Goal: Find specific page/section: Find specific page/section

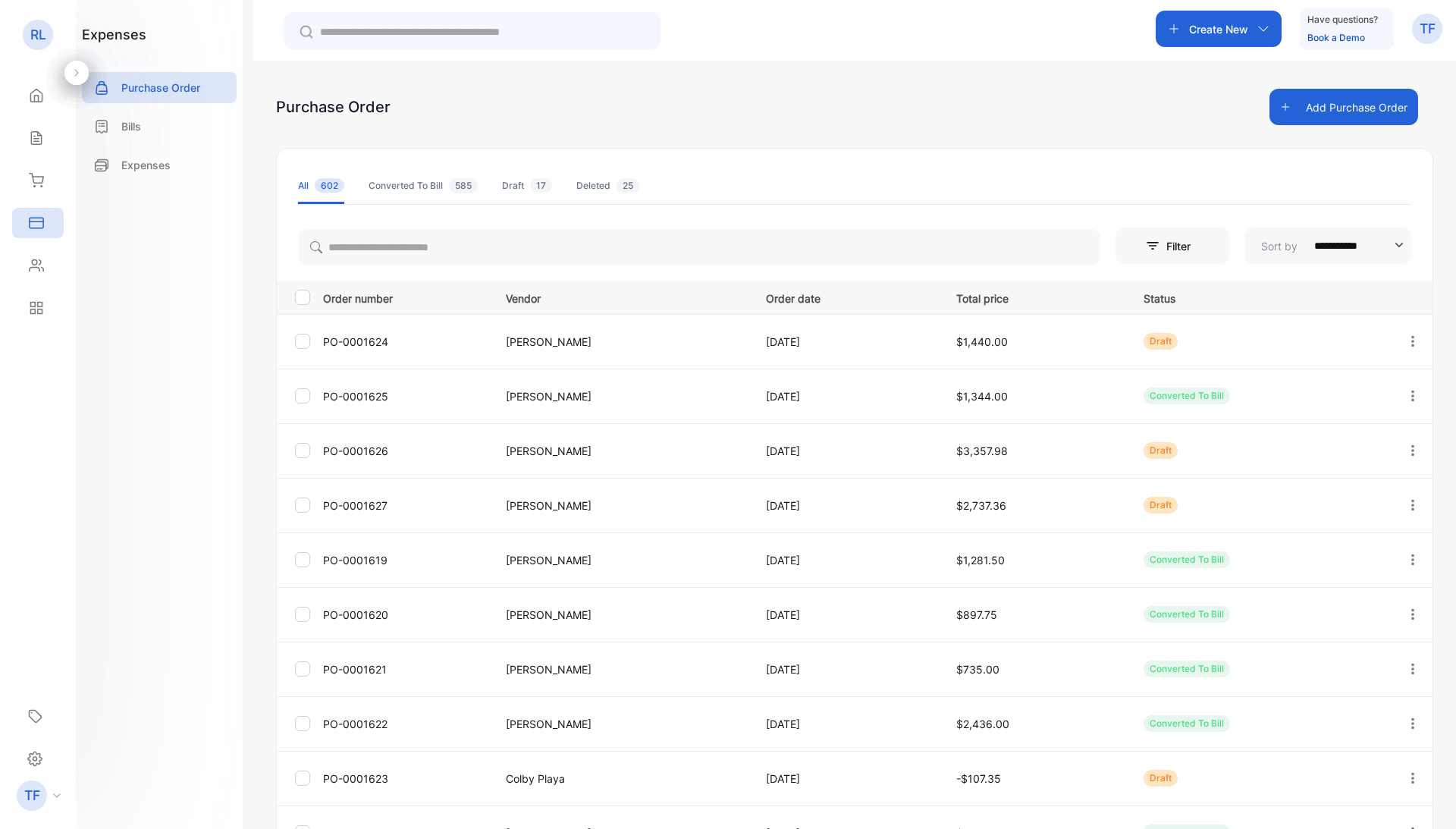
click at [576, 513] on p "[PERSON_NAME]" at bounding box center [620, 505] width 229 height 16
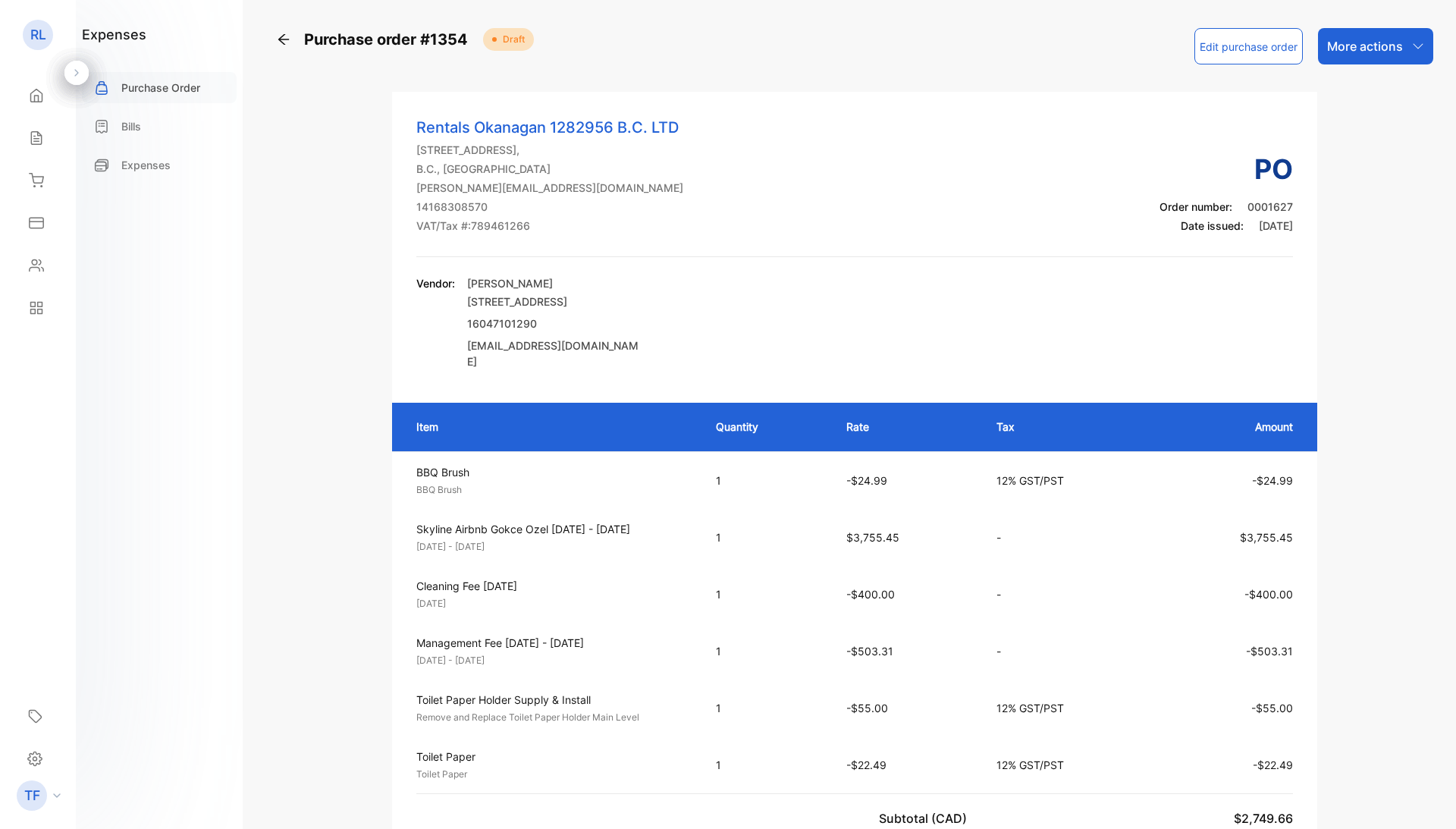
click at [144, 98] on div "Purchase Order" at bounding box center [159, 87] width 155 height 31
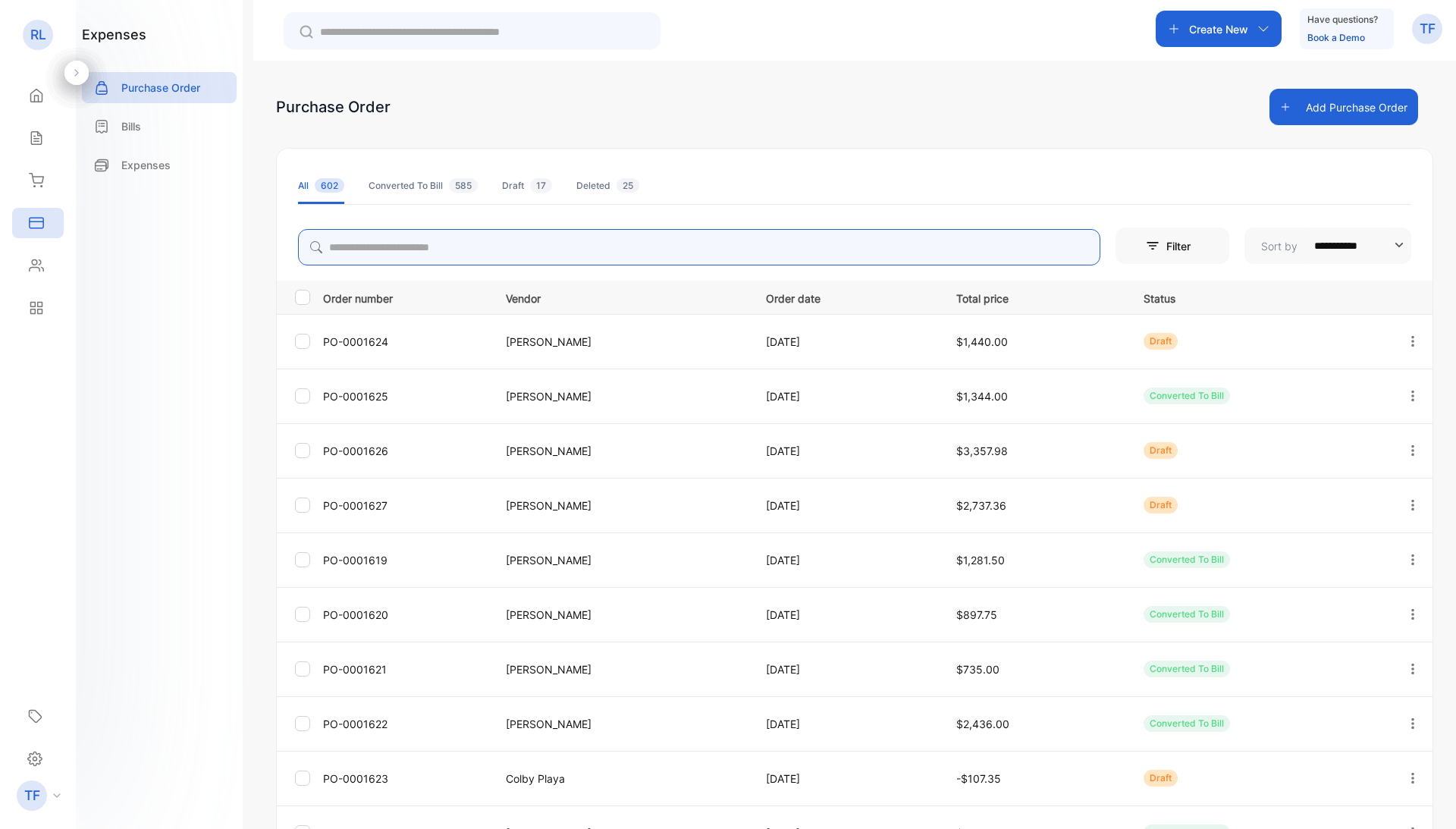
click at [370, 250] on input "search" at bounding box center [699, 247] width 803 height 36
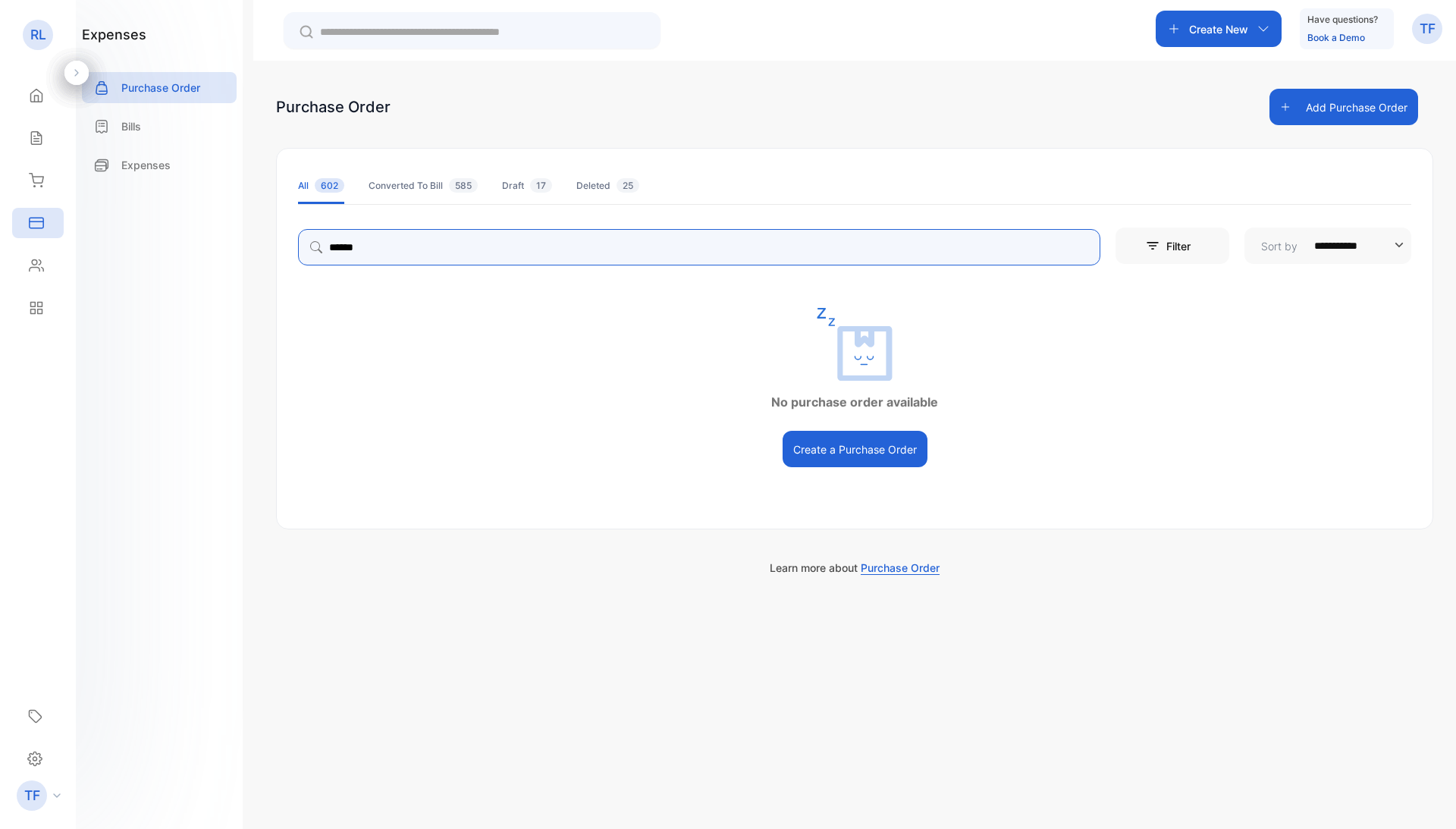
type input "******"
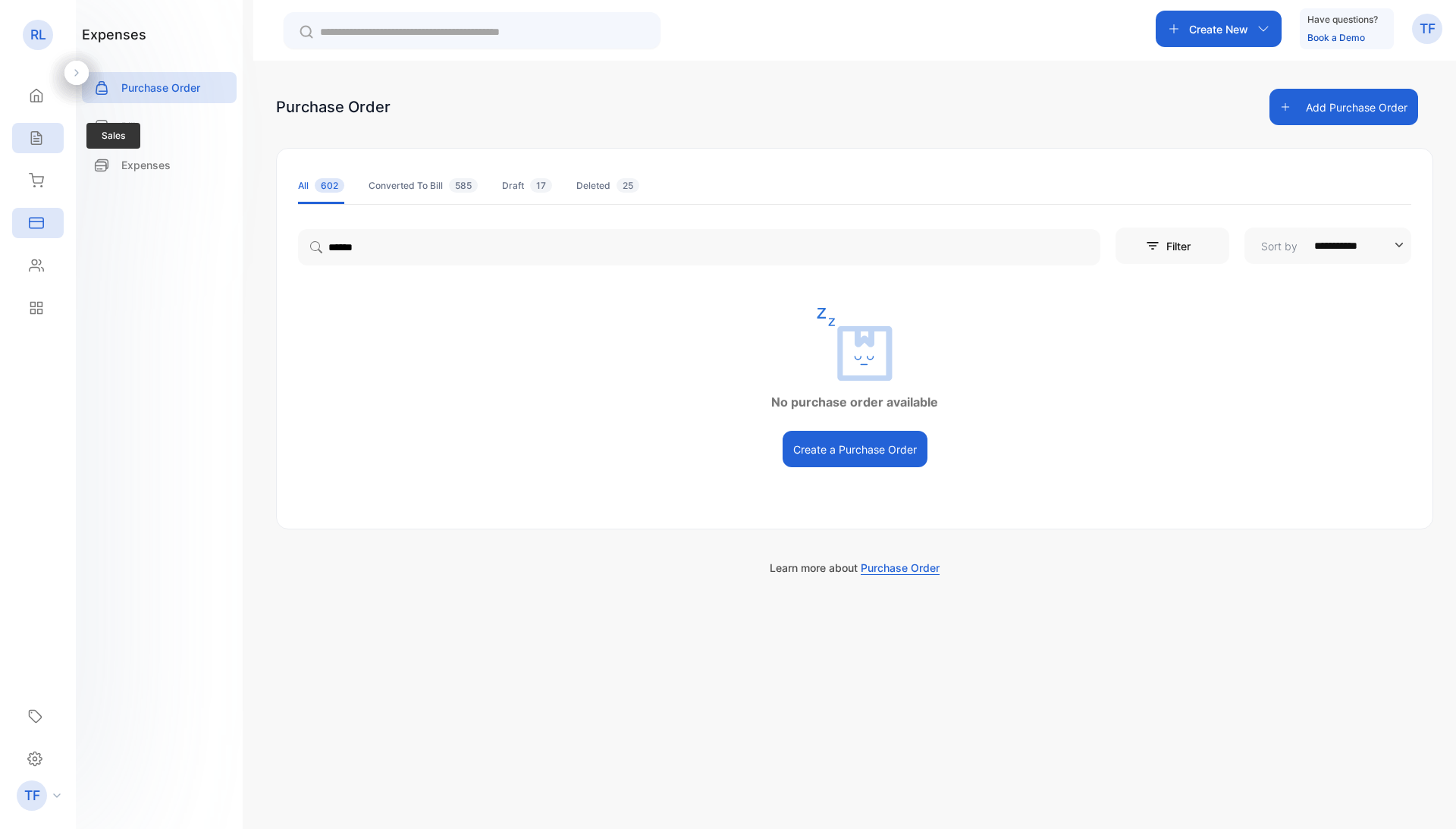
drag, startPoint x: 370, startPoint y: 250, endPoint x: 34, endPoint y: 135, distance: 355.1
click at [34, 135] on icon at bounding box center [36, 137] width 15 height 15
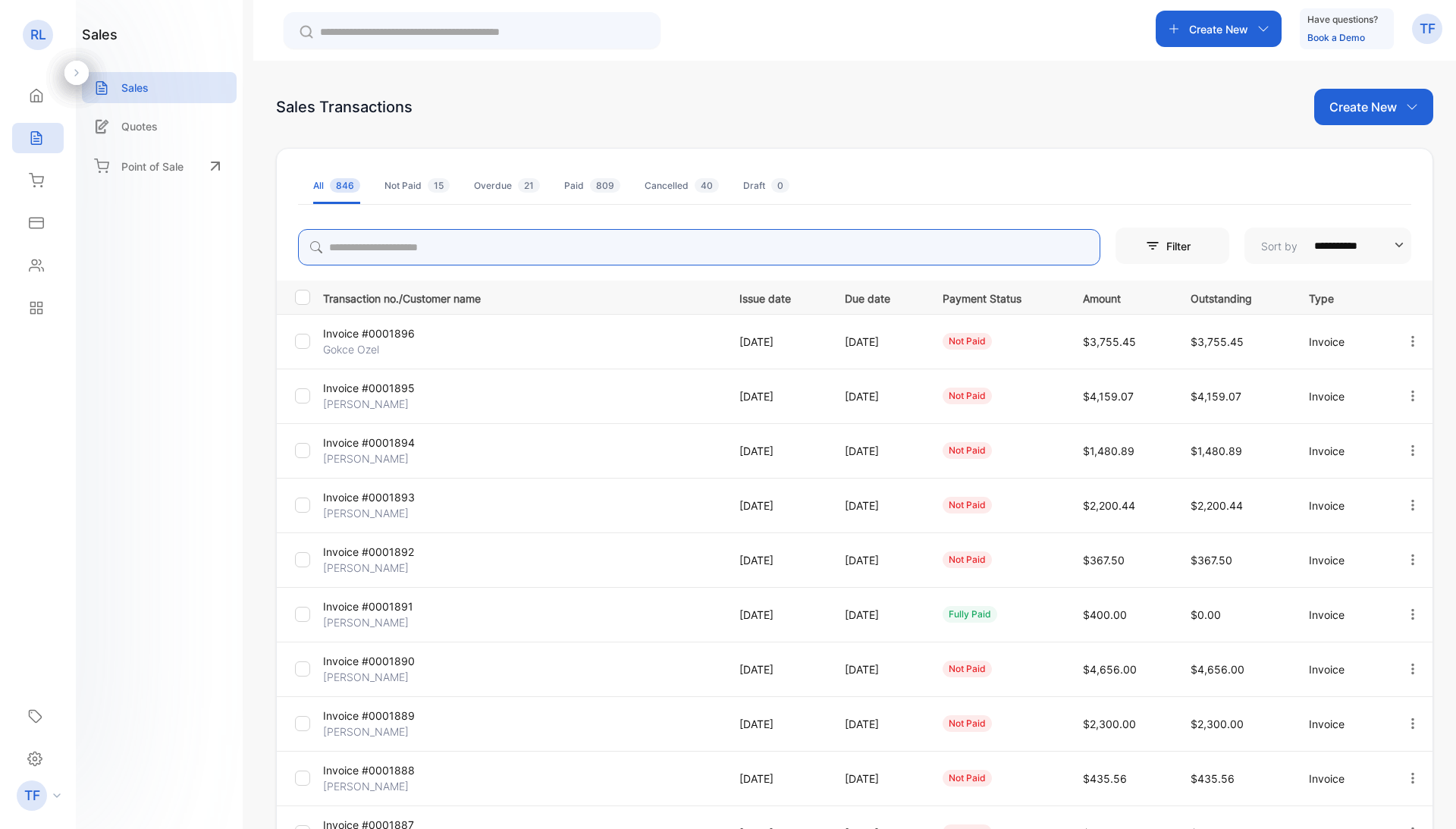
click at [347, 249] on input "search" at bounding box center [699, 247] width 803 height 36
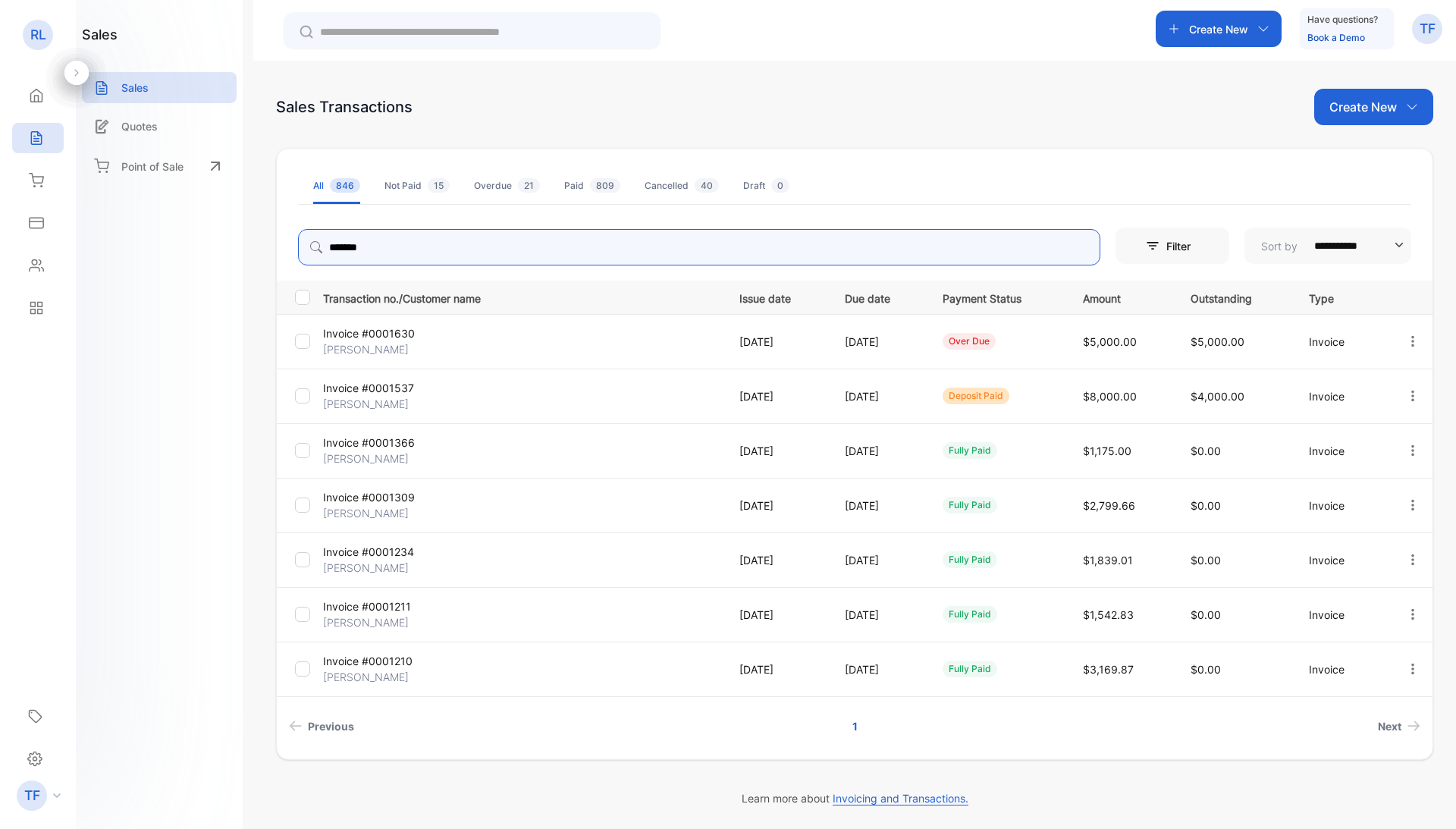
type input "*******"
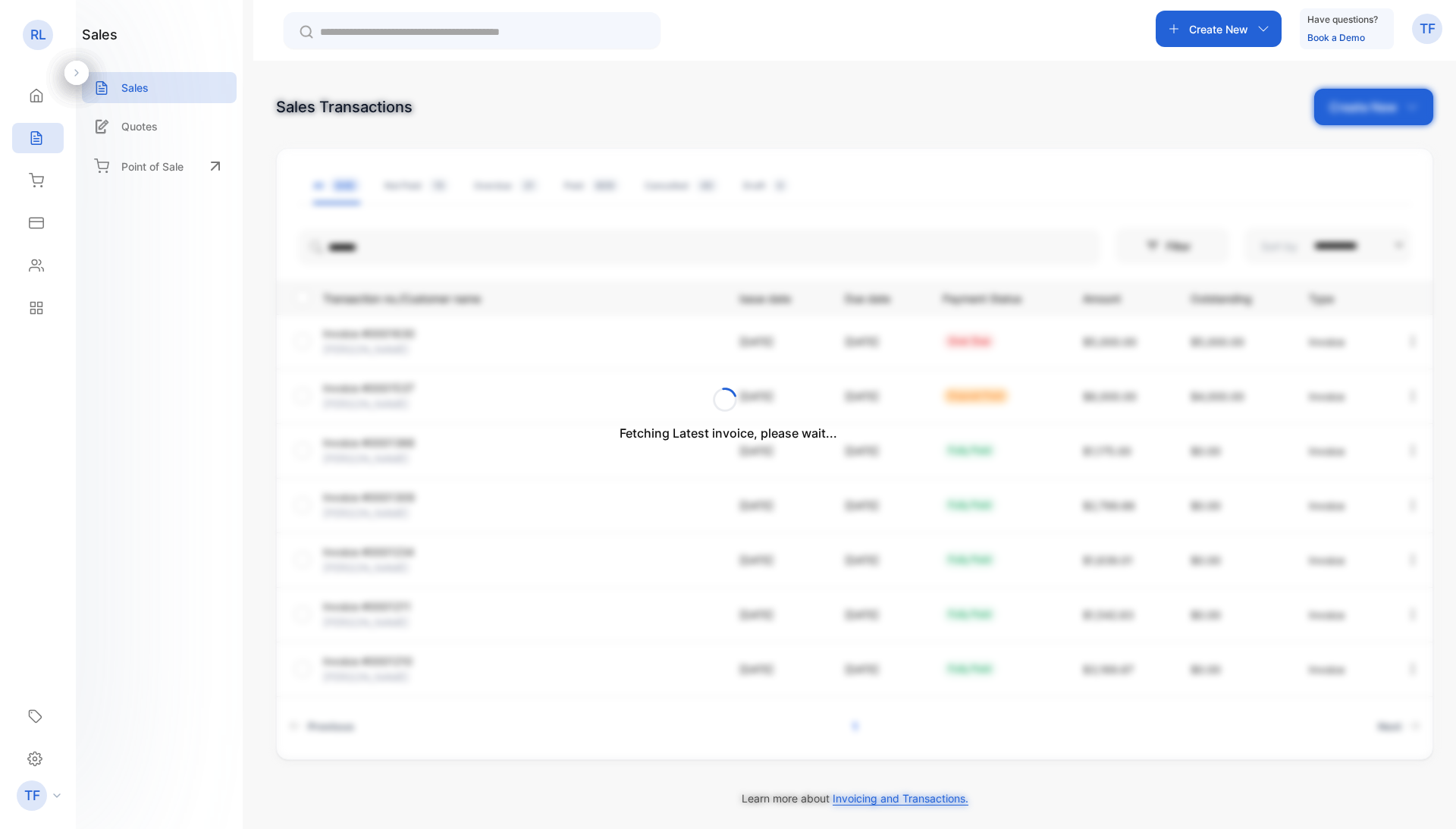
click at [354, 388] on div "Fetching Latest invoice, please wait..." at bounding box center [728, 414] width 1456 height 829
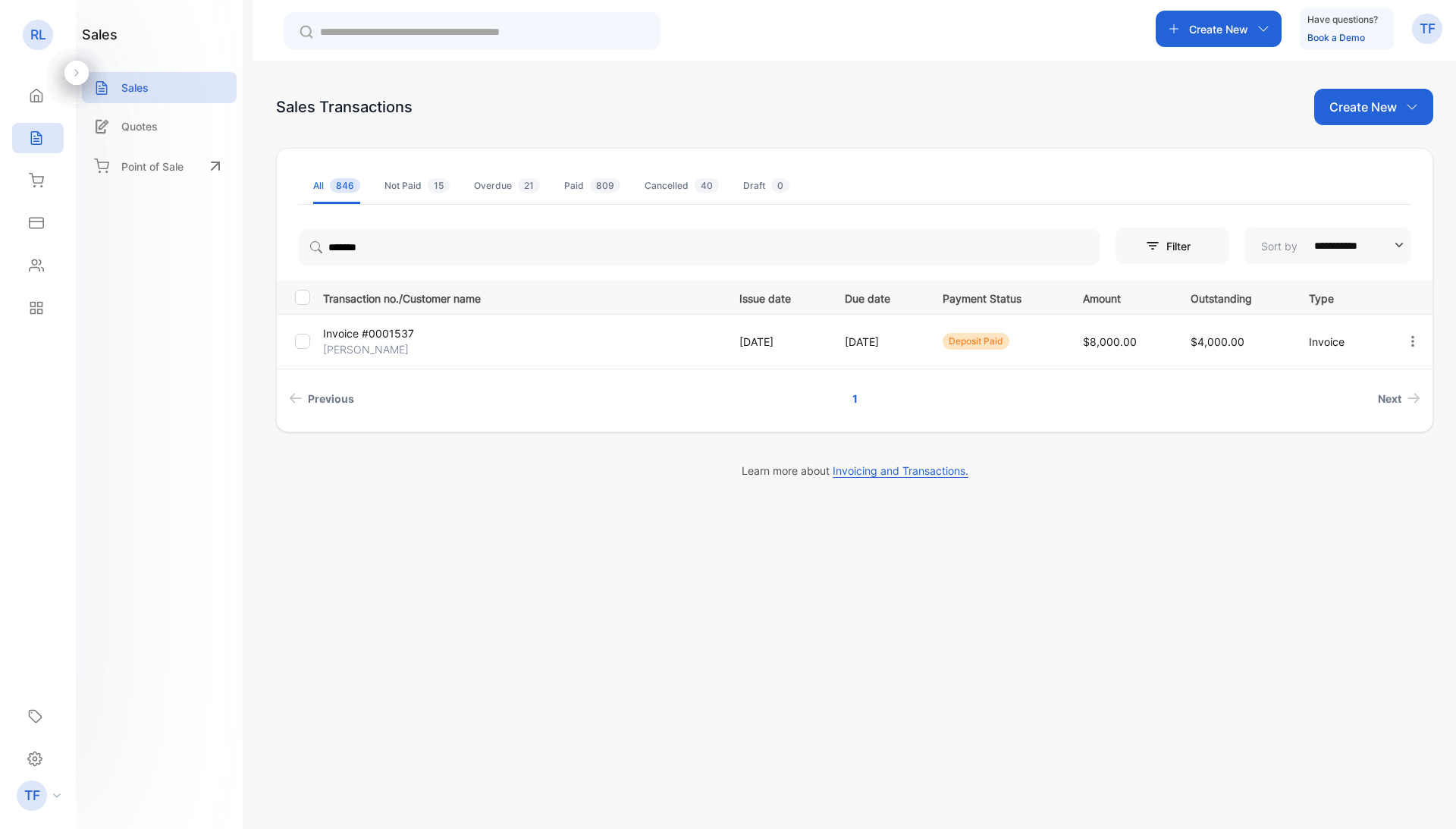
click at [399, 341] on p "[PERSON_NAME]" at bounding box center [389, 349] width 133 height 16
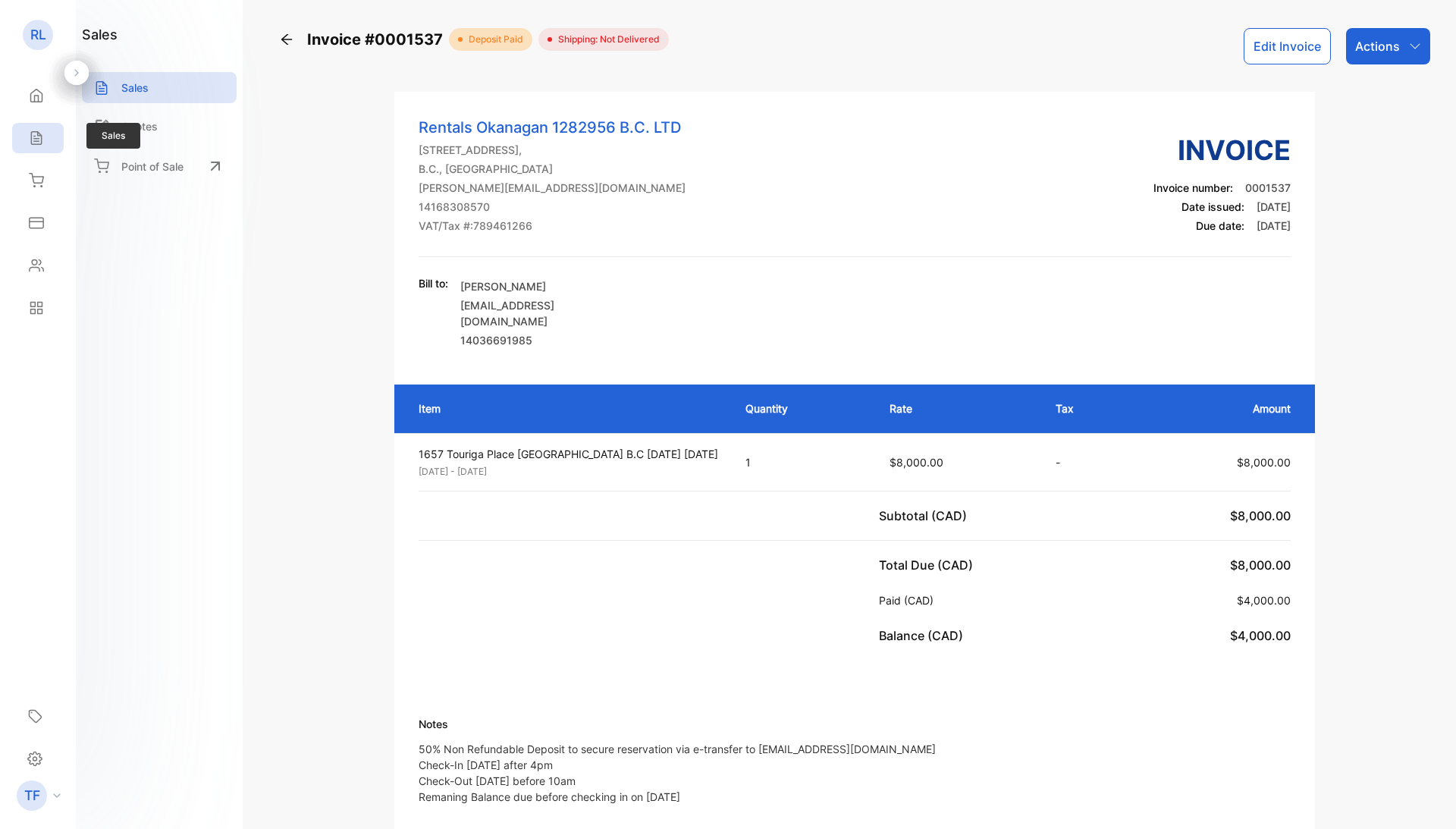
click at [16, 131] on div "Sales" at bounding box center [37, 137] width 52 height 30
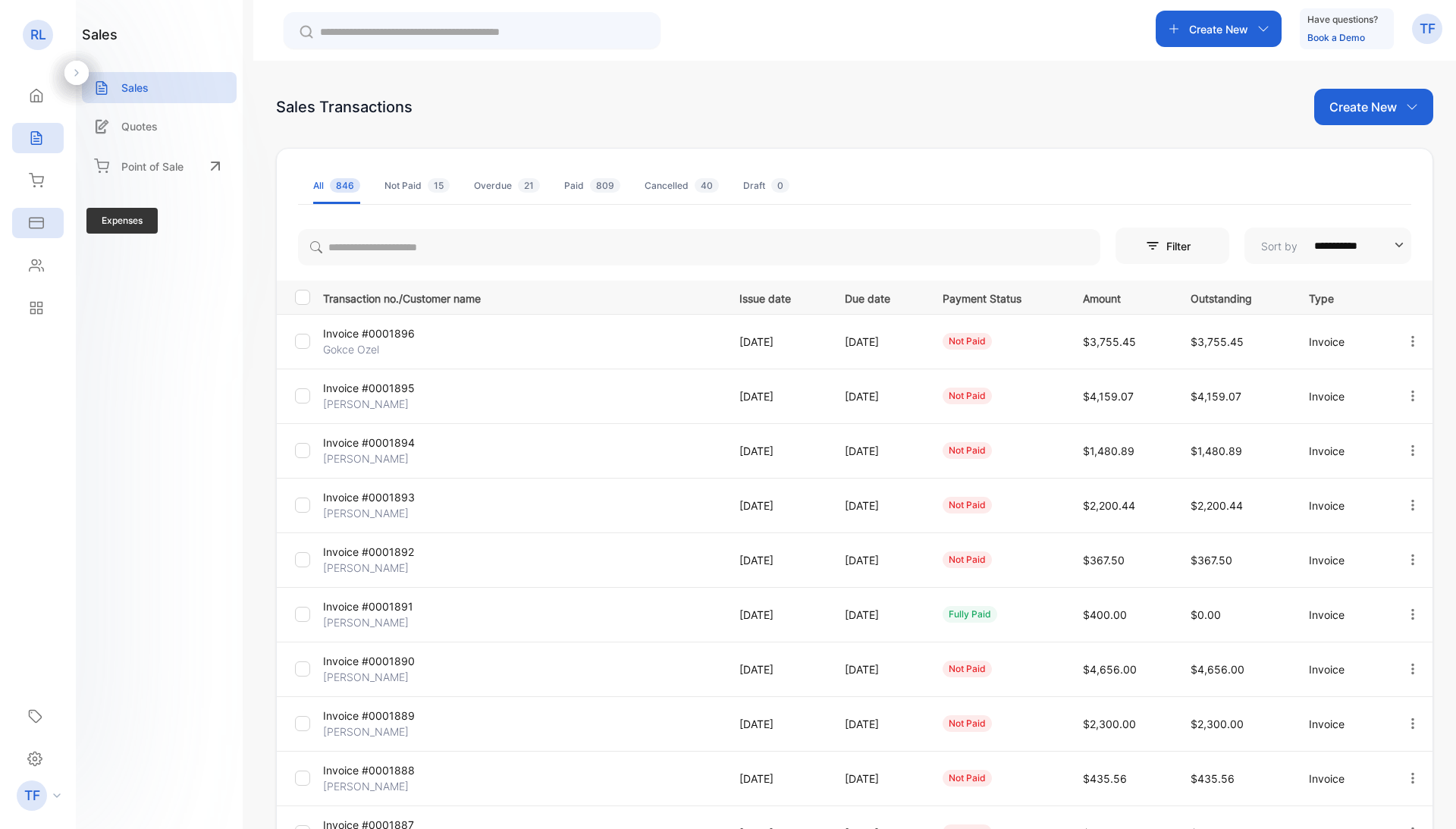
click at [35, 225] on icon at bounding box center [36, 223] width 15 height 15
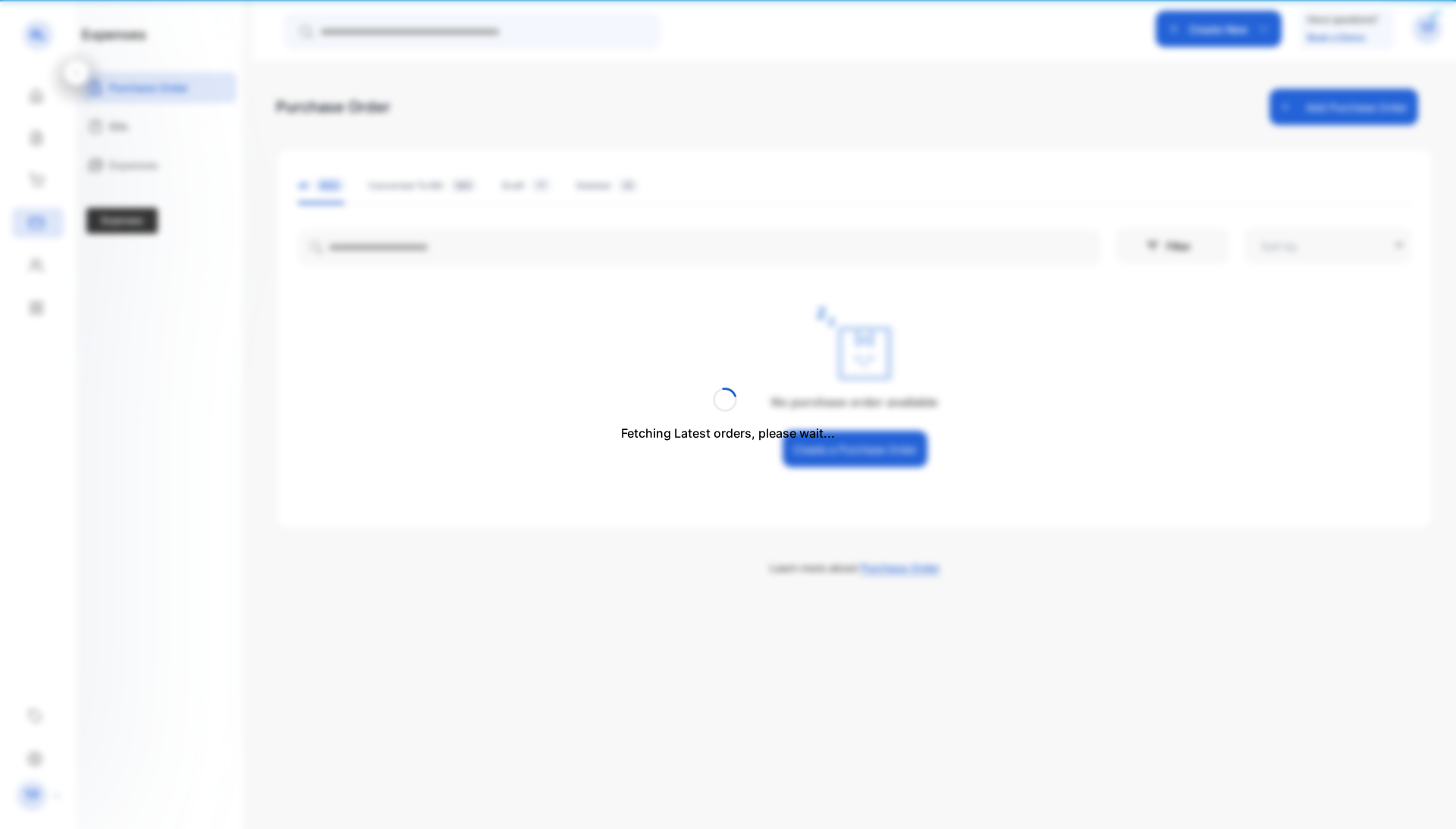
type input "**********"
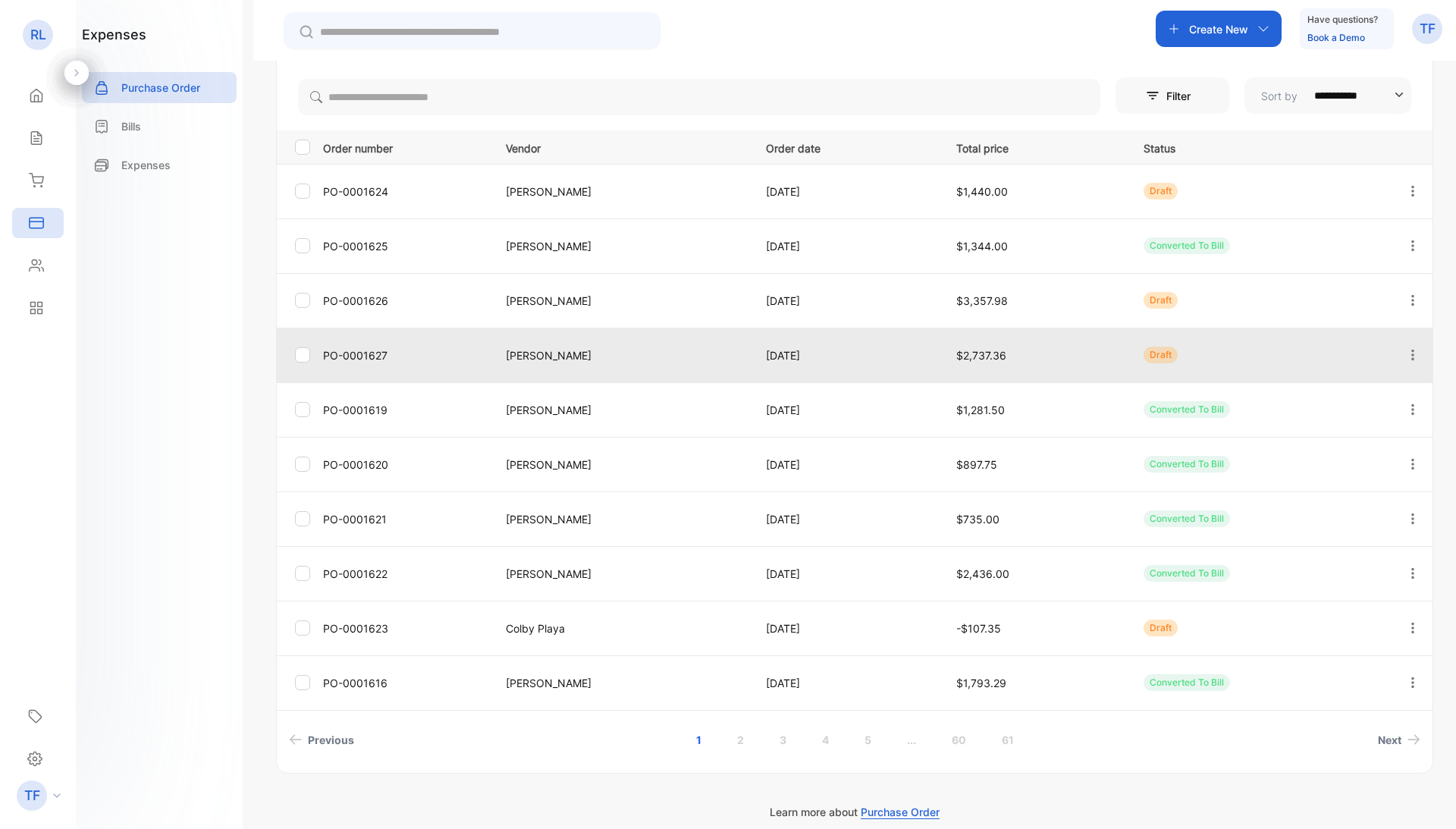
scroll to position [149, 0]
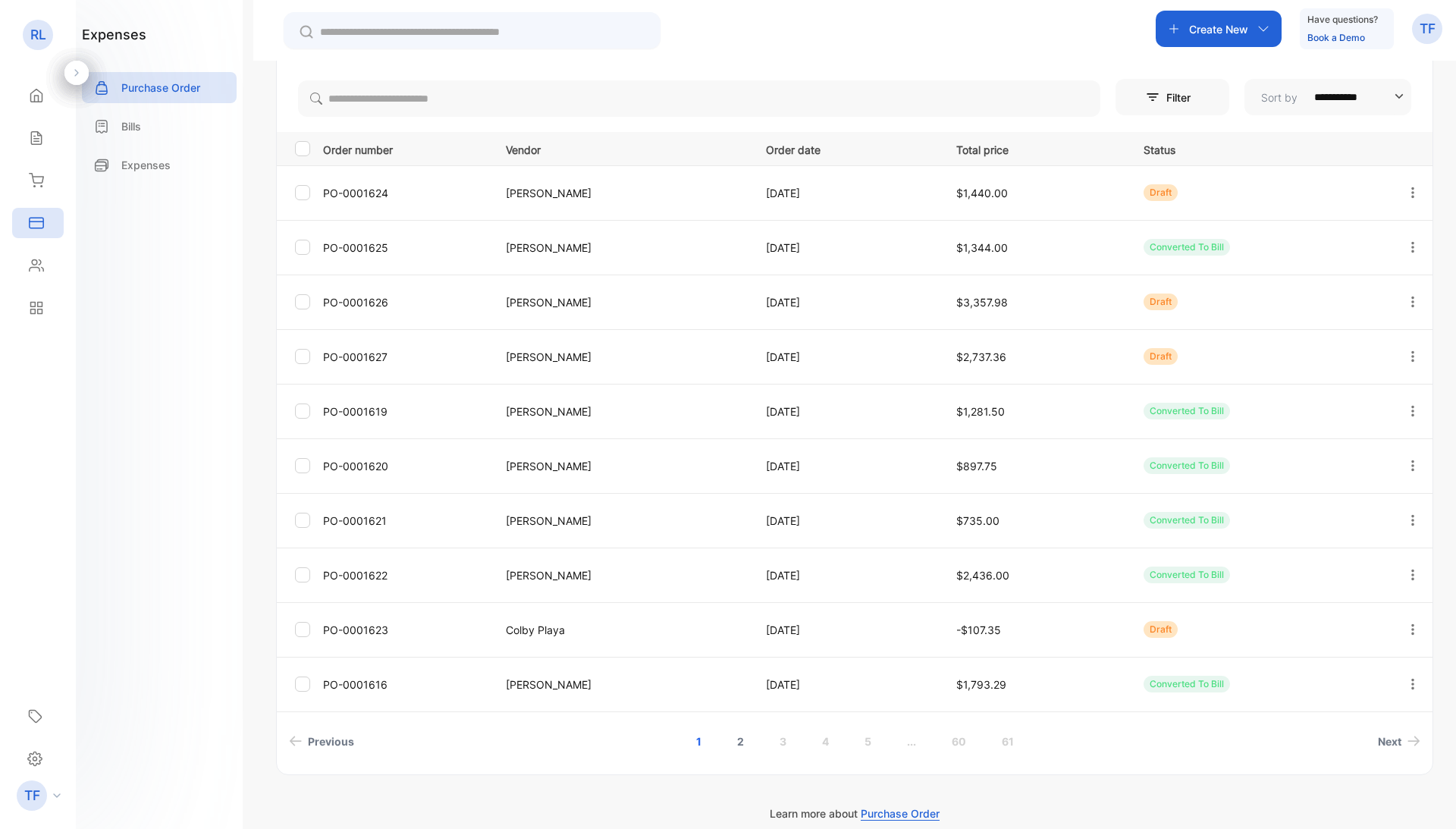
click at [737, 737] on link "2" at bounding box center [741, 741] width 44 height 28
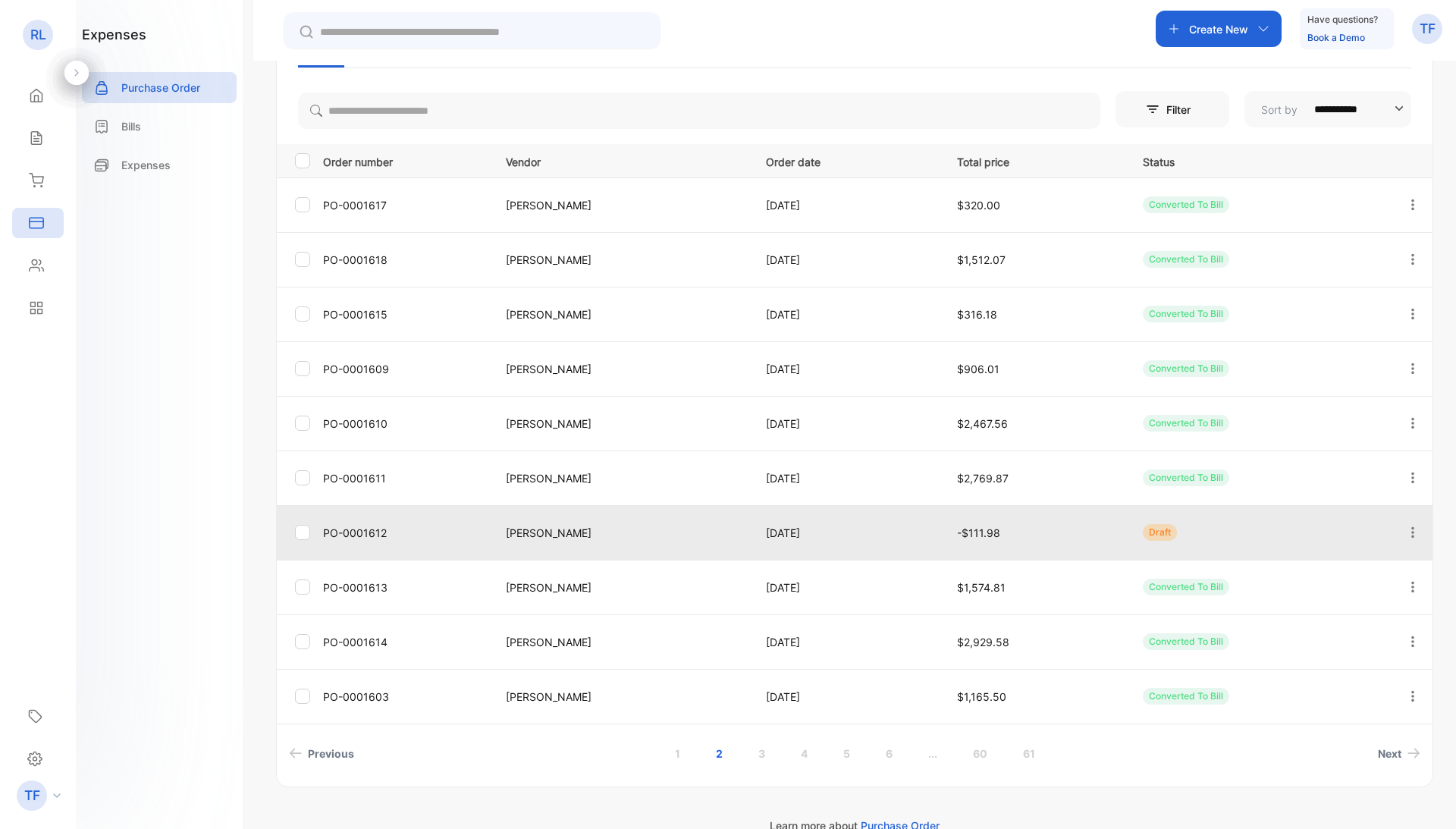
click at [597, 537] on p "[PERSON_NAME]" at bounding box center [620, 533] width 229 height 16
